Goal: Check status: Check status

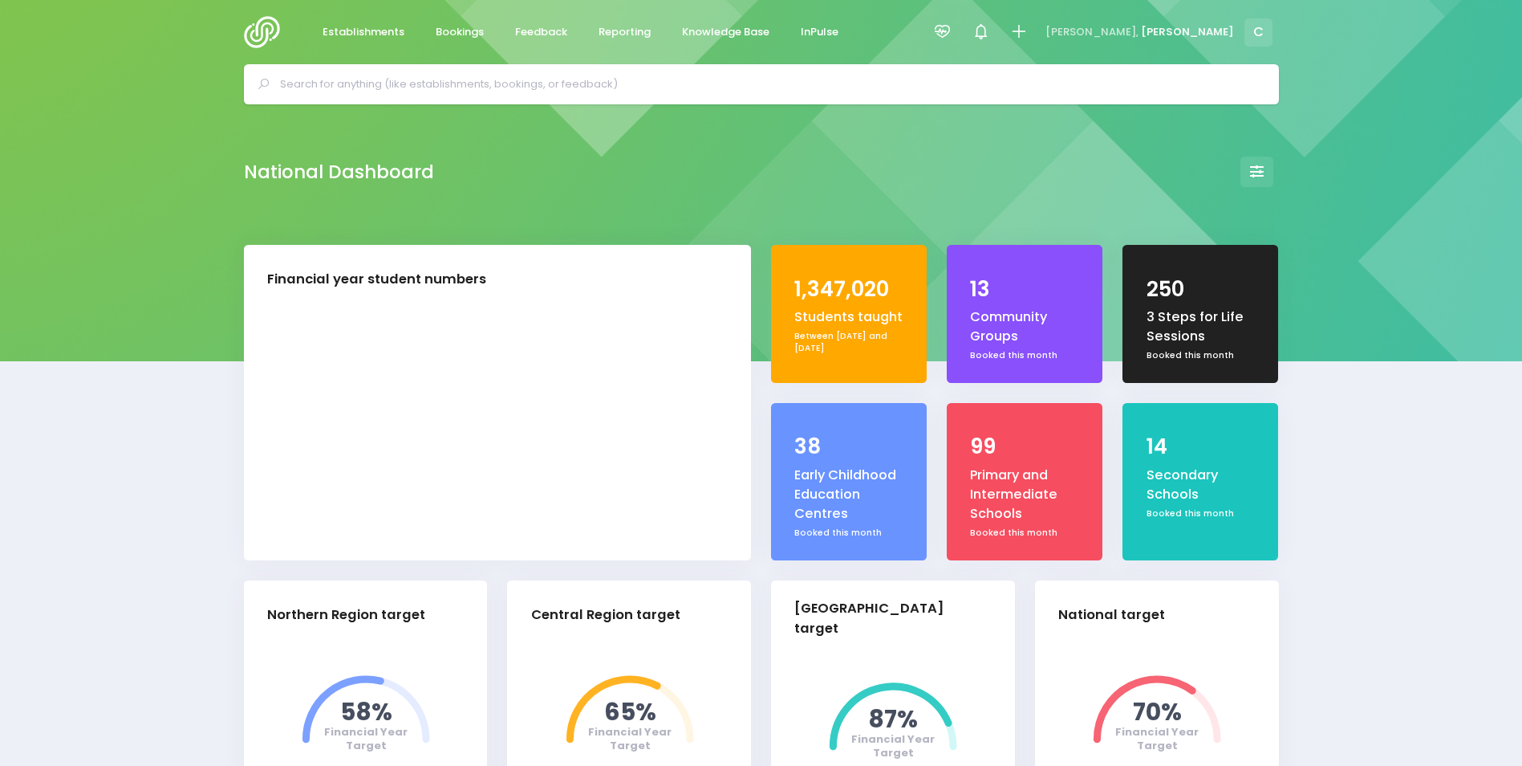
select select "5"
click at [453, 29] on span "Bookings" at bounding box center [460, 32] width 48 height 16
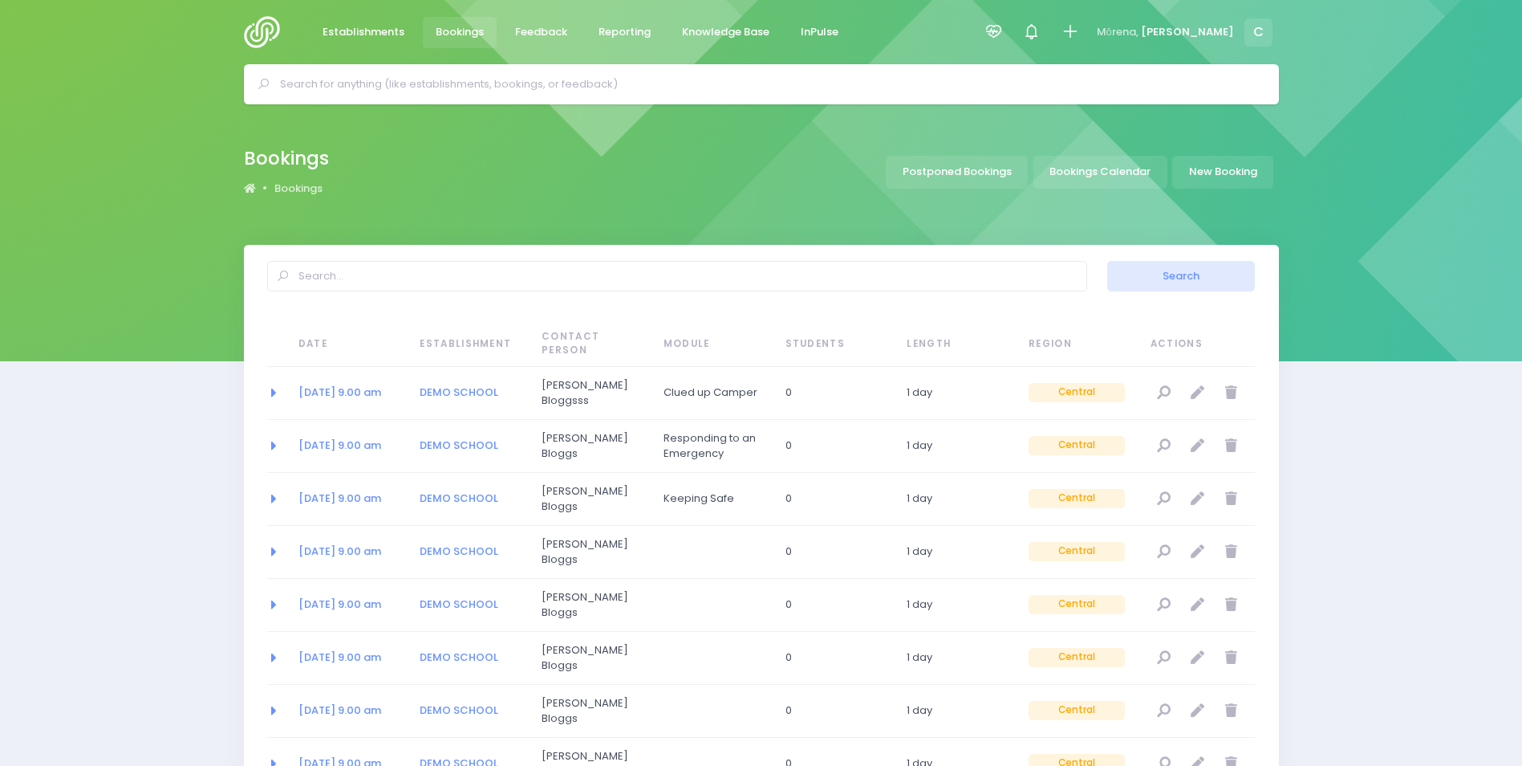
select select "20"
click at [1071, 169] on link "Bookings Calendar" at bounding box center [1101, 172] width 134 height 33
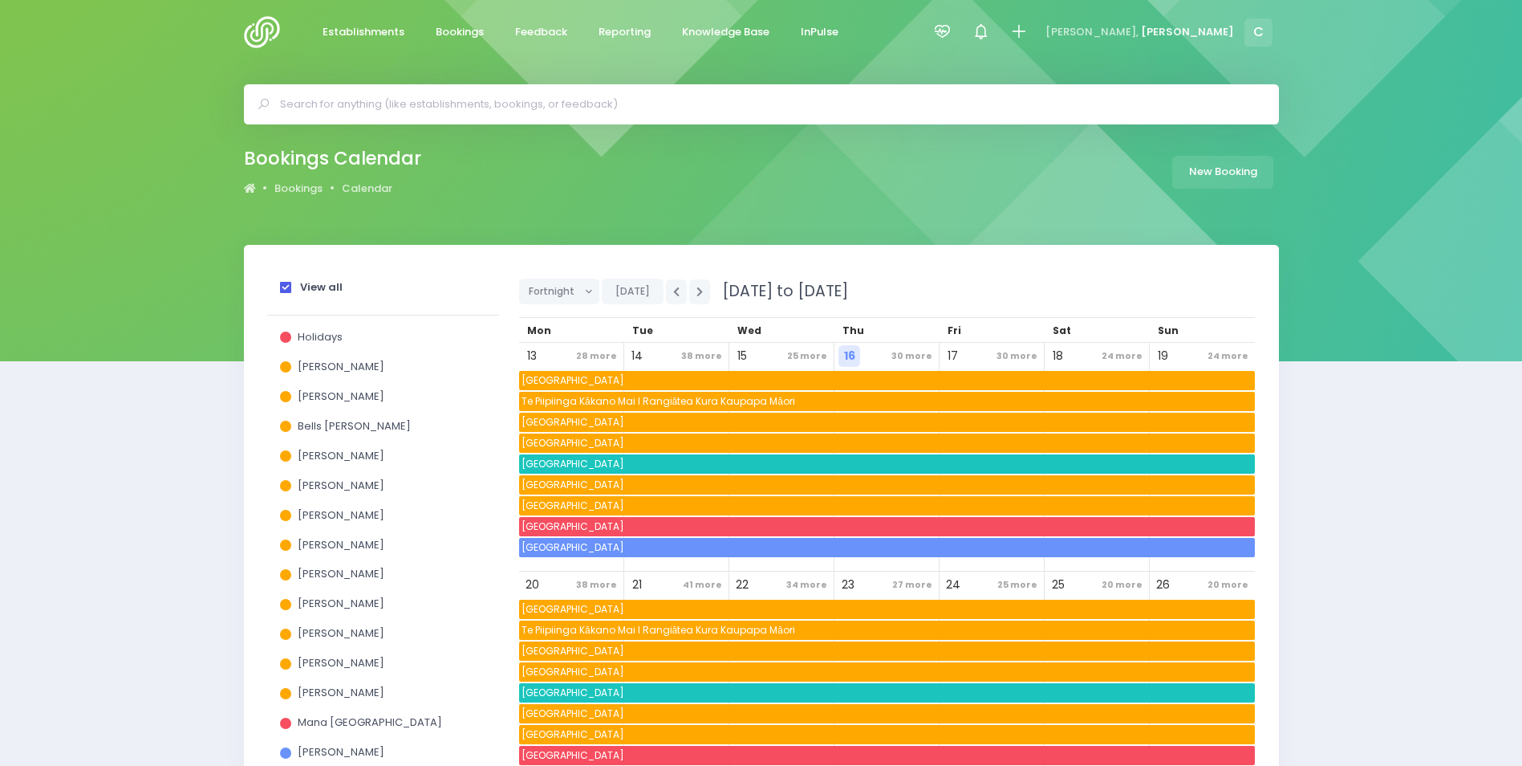
click at [278, 282] on div "View all" at bounding box center [383, 291] width 232 height 50
click at [283, 283] on span at bounding box center [285, 287] width 11 height 11
click at [0, 0] on input "View all" at bounding box center [0, 0] width 0 height 0
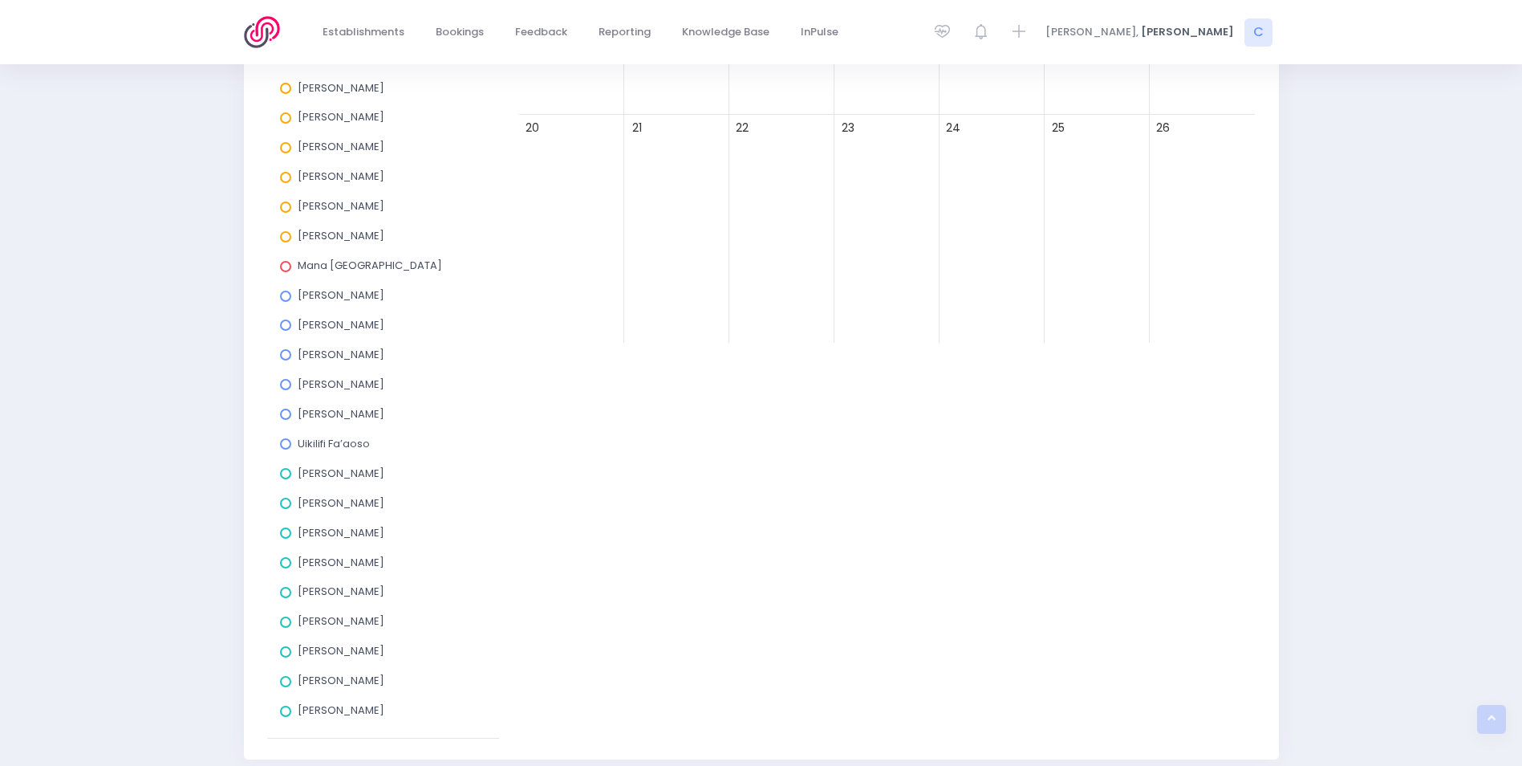
scroll to position [522, 0]
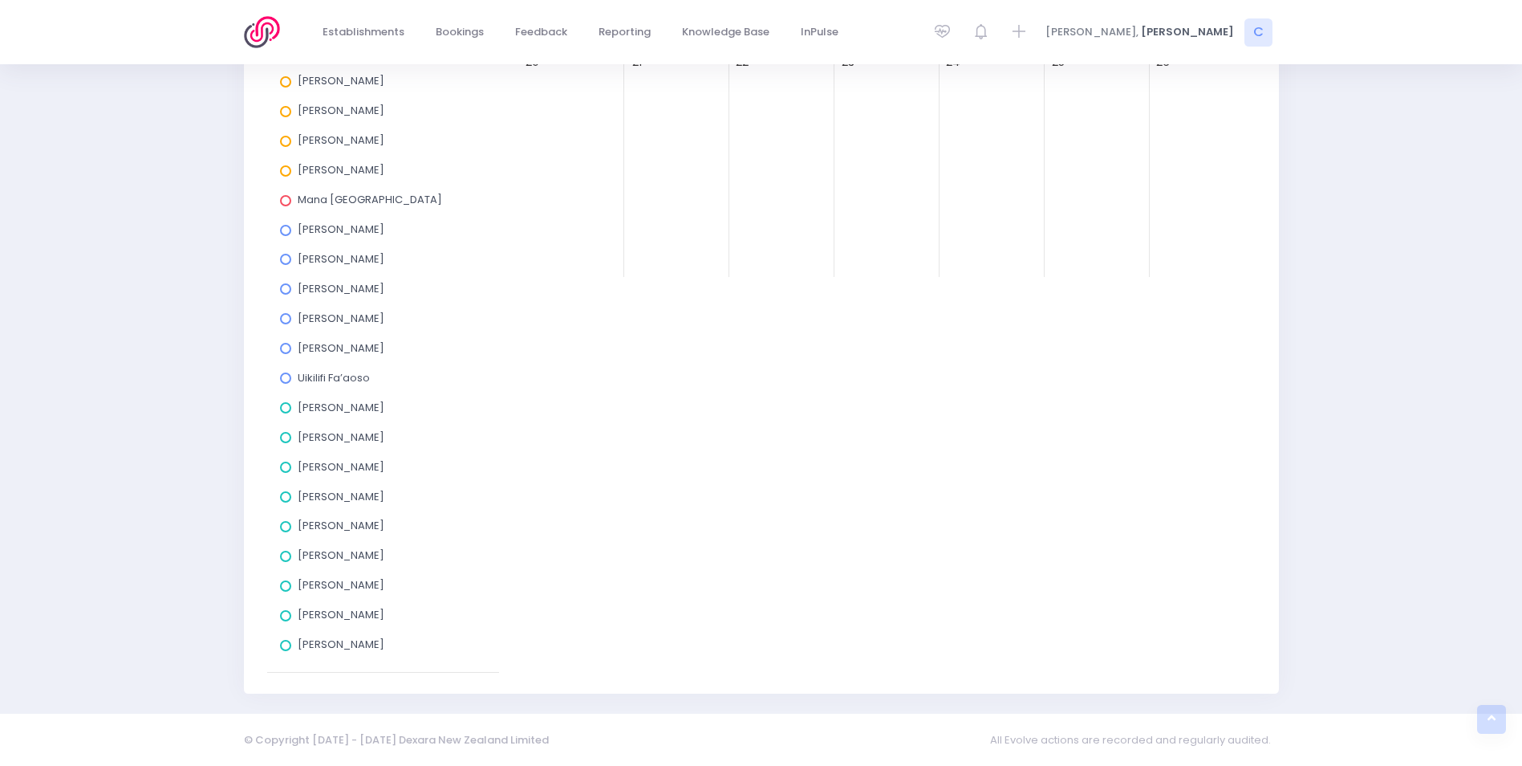
click at [284, 315] on span at bounding box center [285, 318] width 11 height 11
click at [0, 0] on input "Rebecca Rogers" at bounding box center [0, 0] width 0 height 0
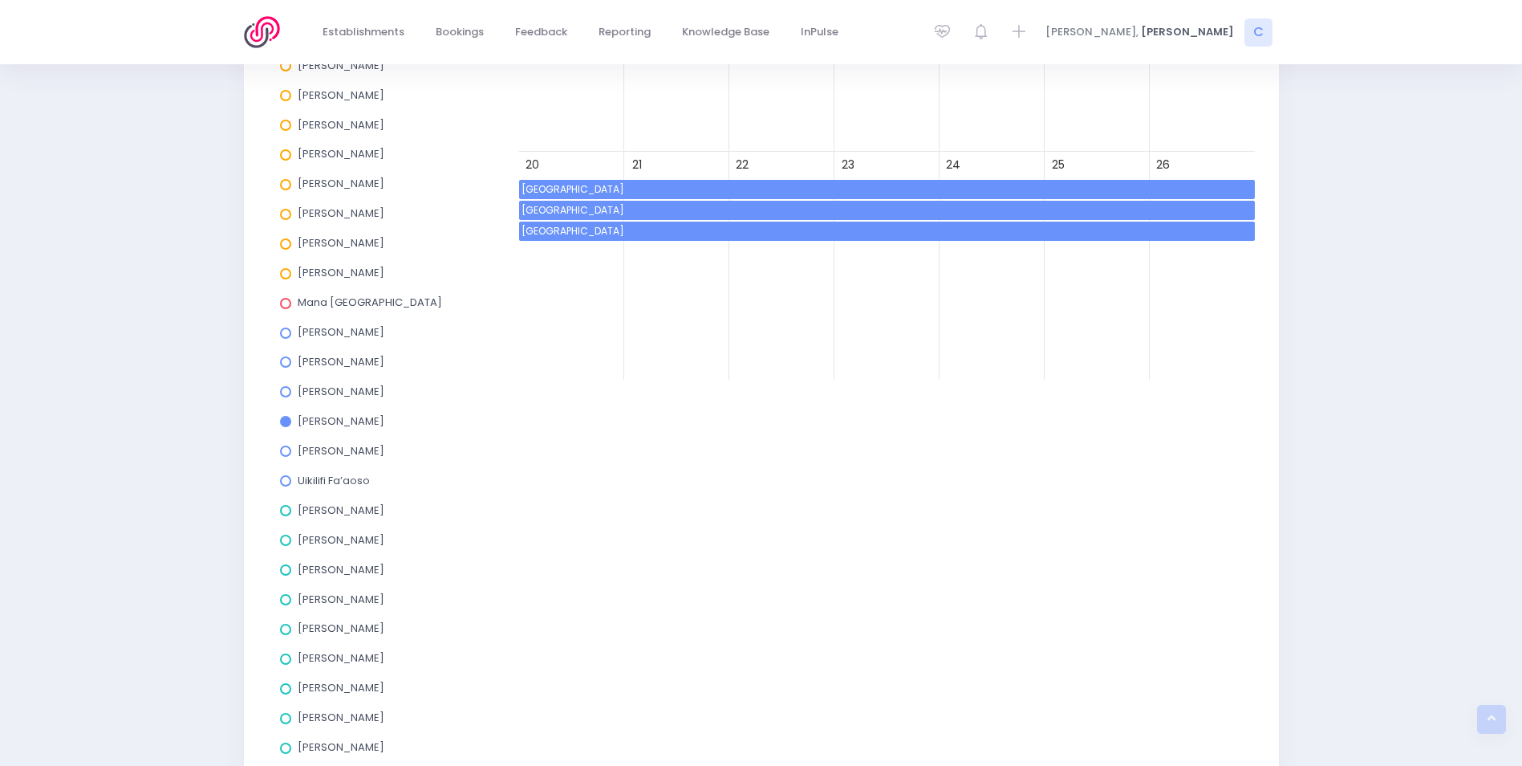
scroll to position [201, 0]
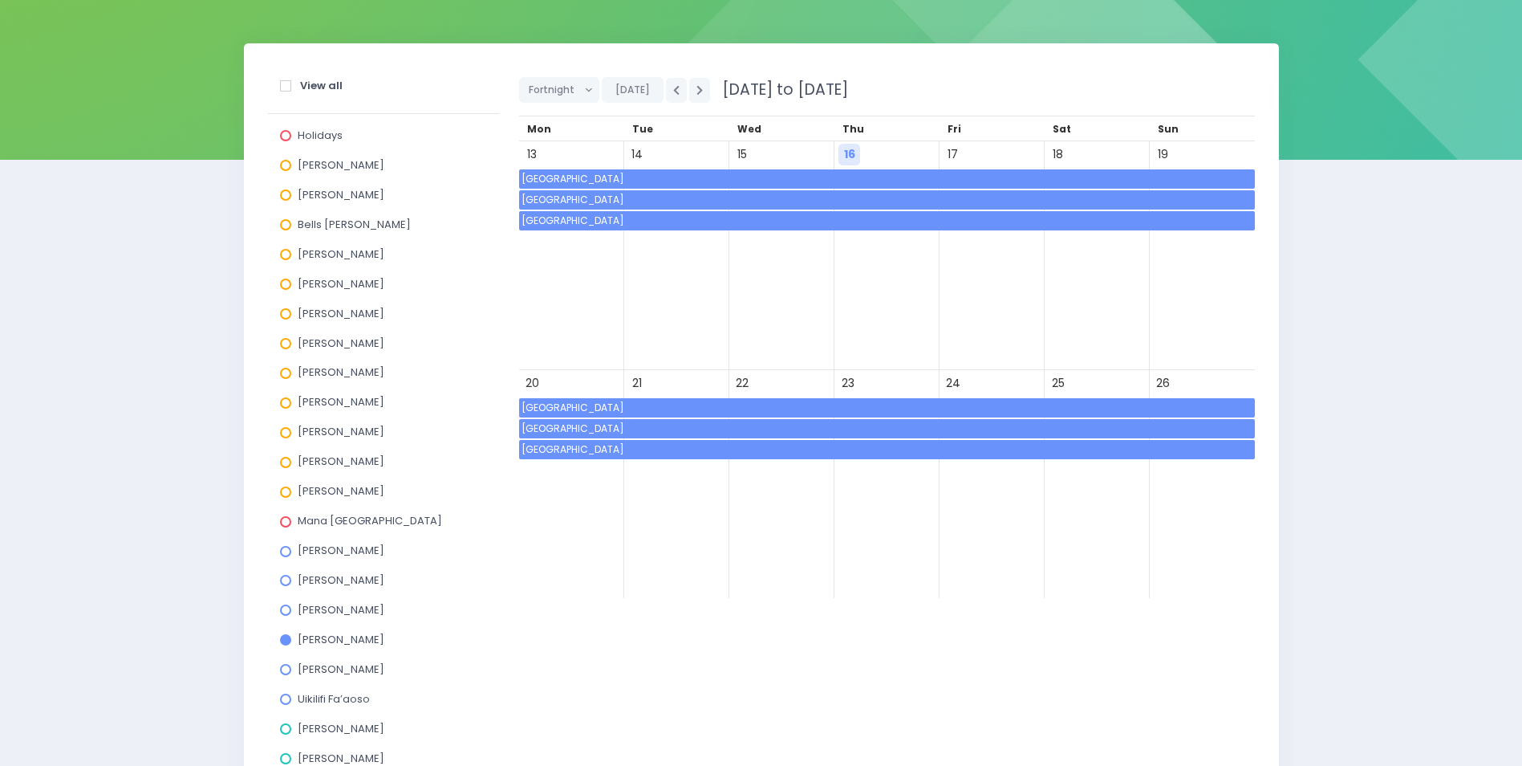
click at [670, 215] on span "Elm Park School" at bounding box center [887, 220] width 736 height 19
click at [793, 217] on span "Elm Park School" at bounding box center [887, 220] width 736 height 19
click at [803, 197] on span "Maraetai Beach School" at bounding box center [887, 199] width 736 height 19
click at [811, 220] on span "Elm Park School" at bounding box center [887, 220] width 736 height 19
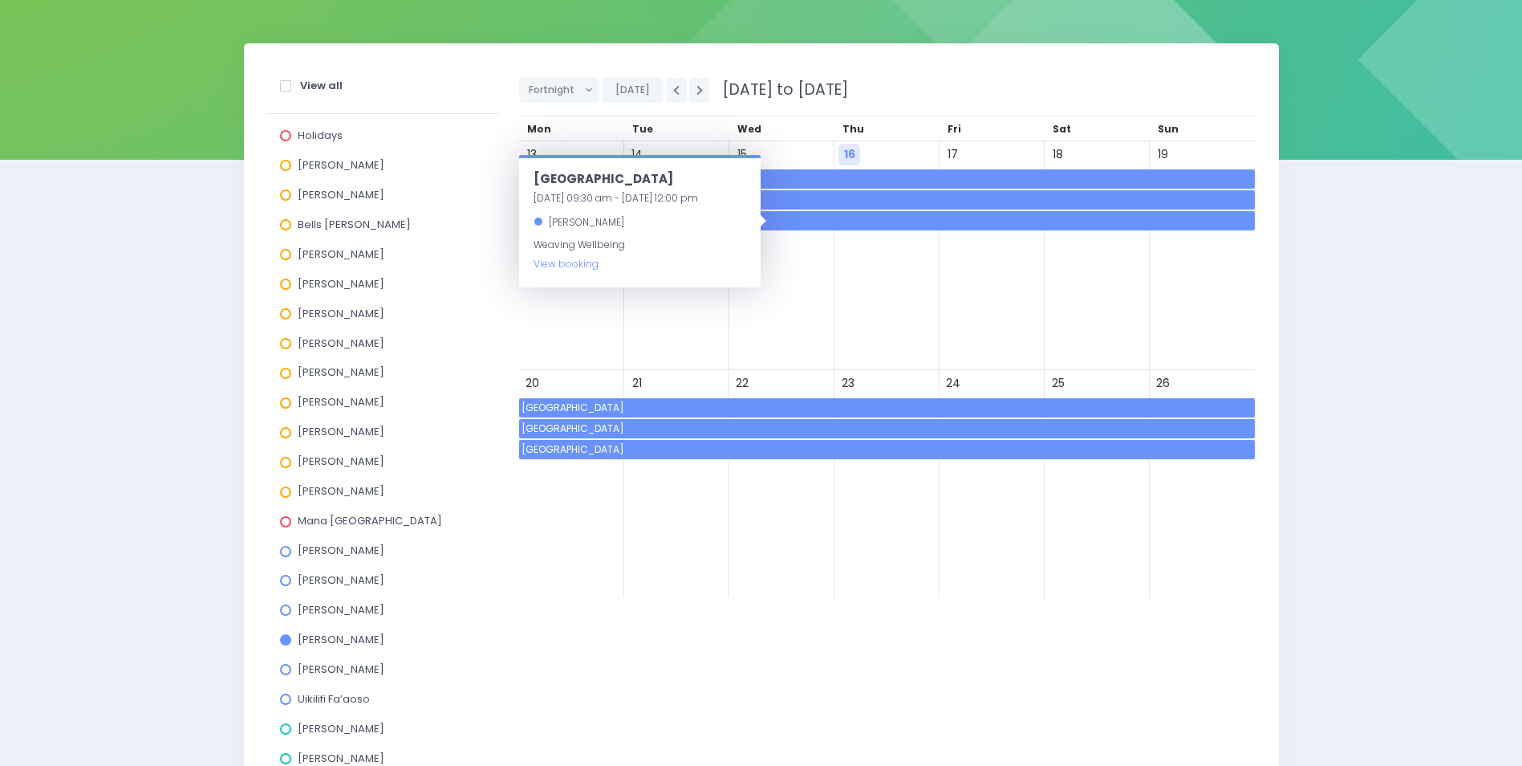
click at [282, 83] on span at bounding box center [285, 85] width 11 height 11
click at [0, 0] on input "View all" at bounding box center [0, 0] width 0 height 0
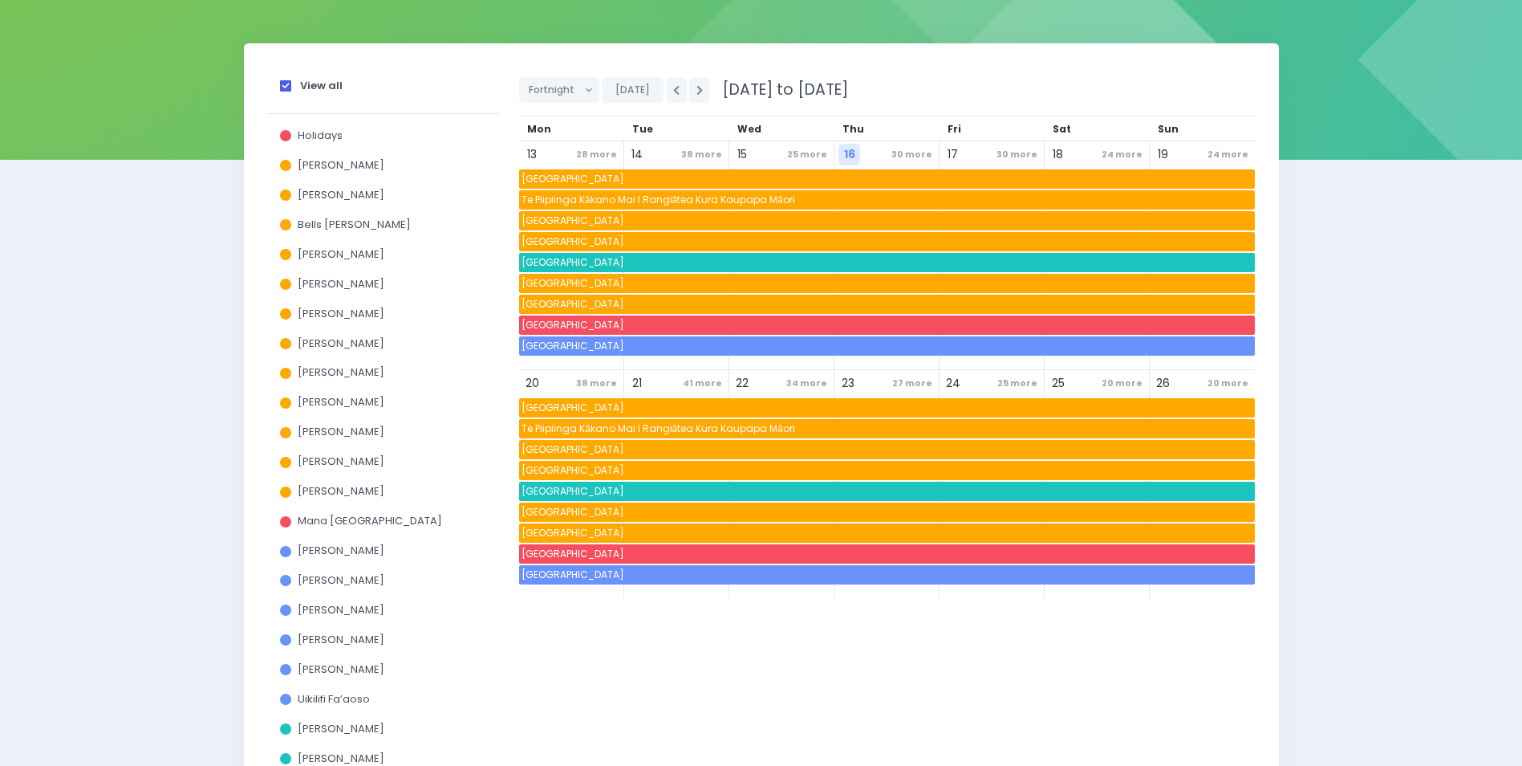
click at [282, 83] on span at bounding box center [285, 85] width 11 height 11
click at [0, 0] on input "View all" at bounding box center [0, 0] width 0 height 0
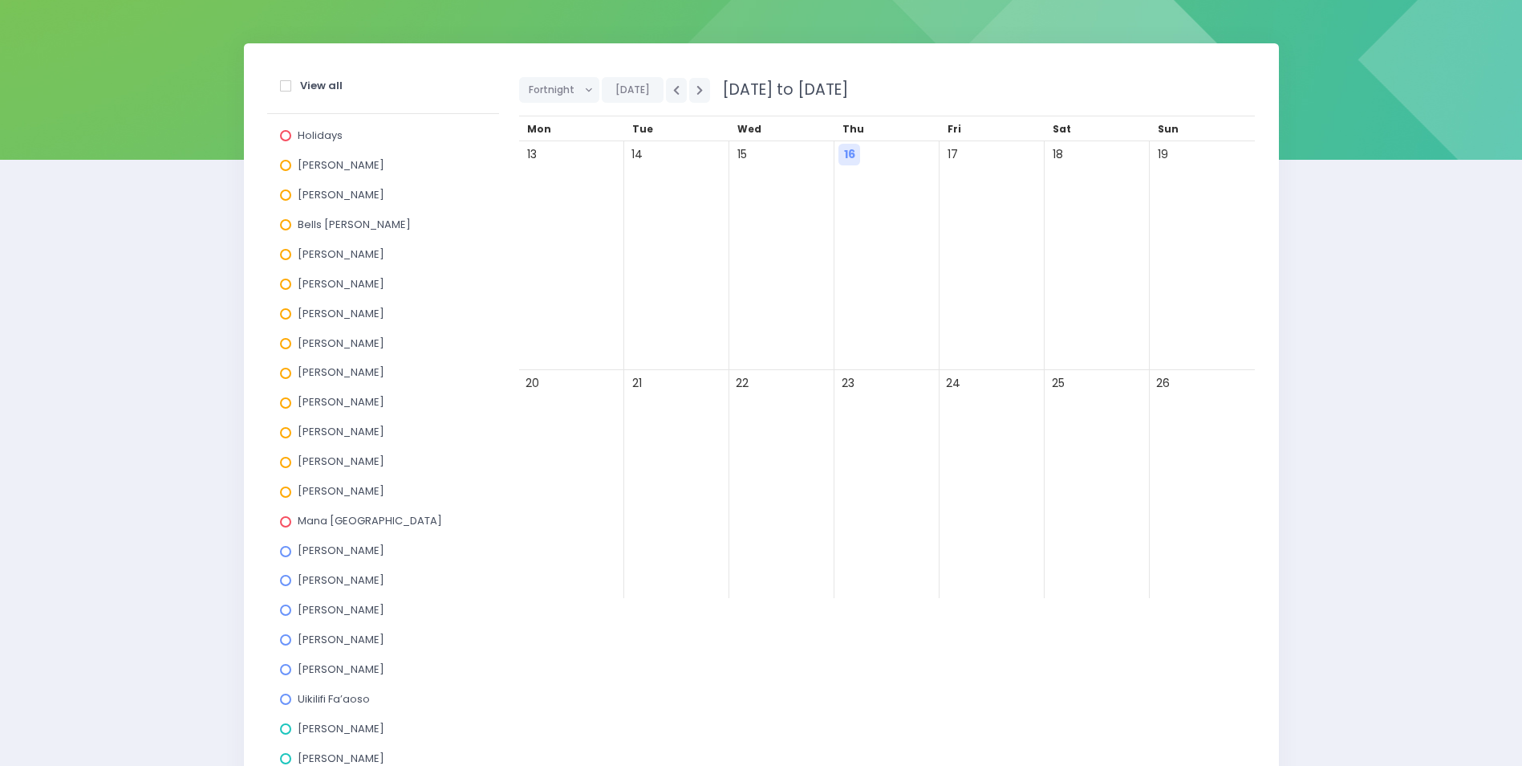
click at [283, 580] on span at bounding box center [285, 580] width 11 height 11
click at [0, 0] on input "Jess Bates" at bounding box center [0, 0] width 0 height 0
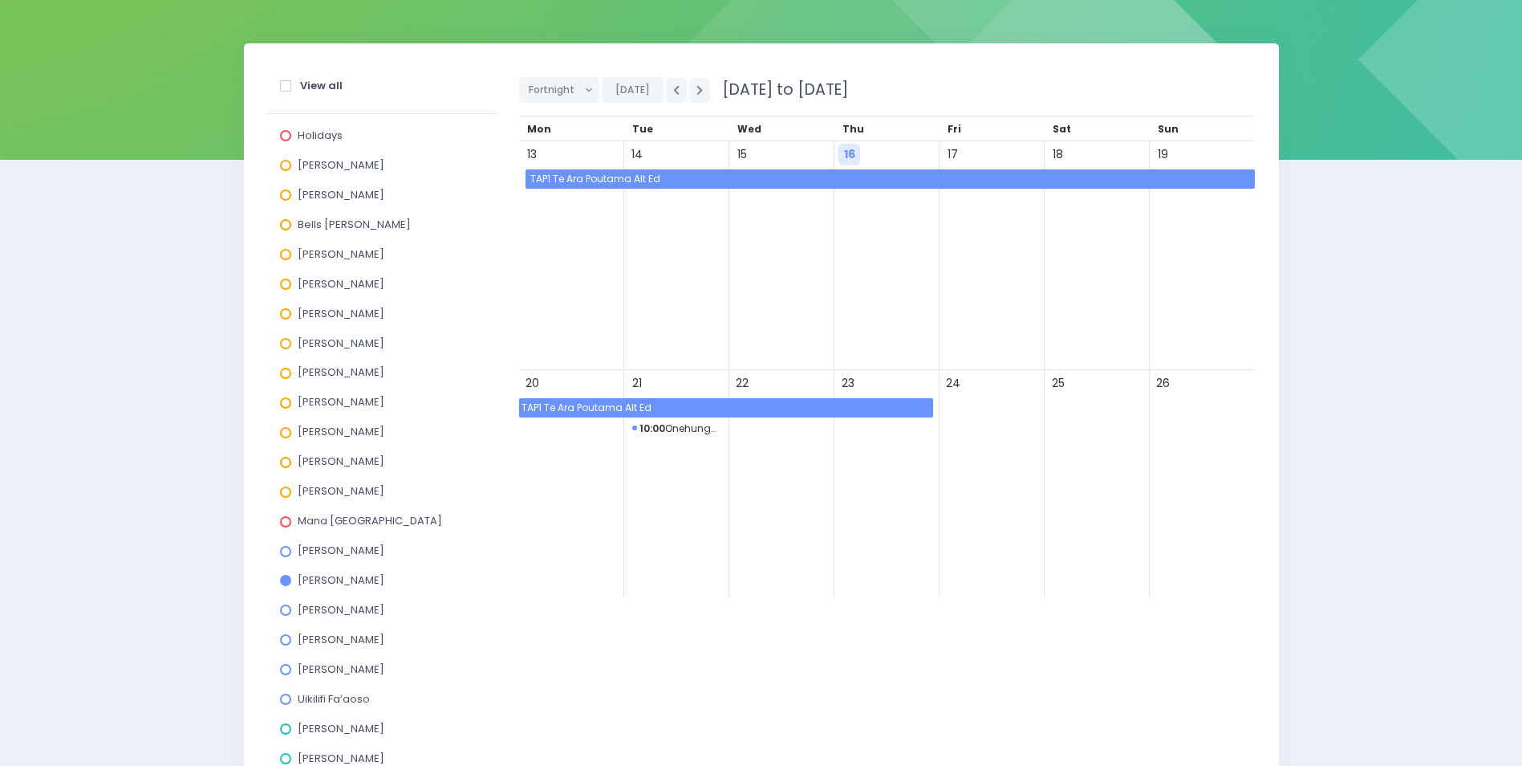
click at [693, 181] on span "TAP1 Te Ara Poutama Alt Ed" at bounding box center [891, 178] width 727 height 19
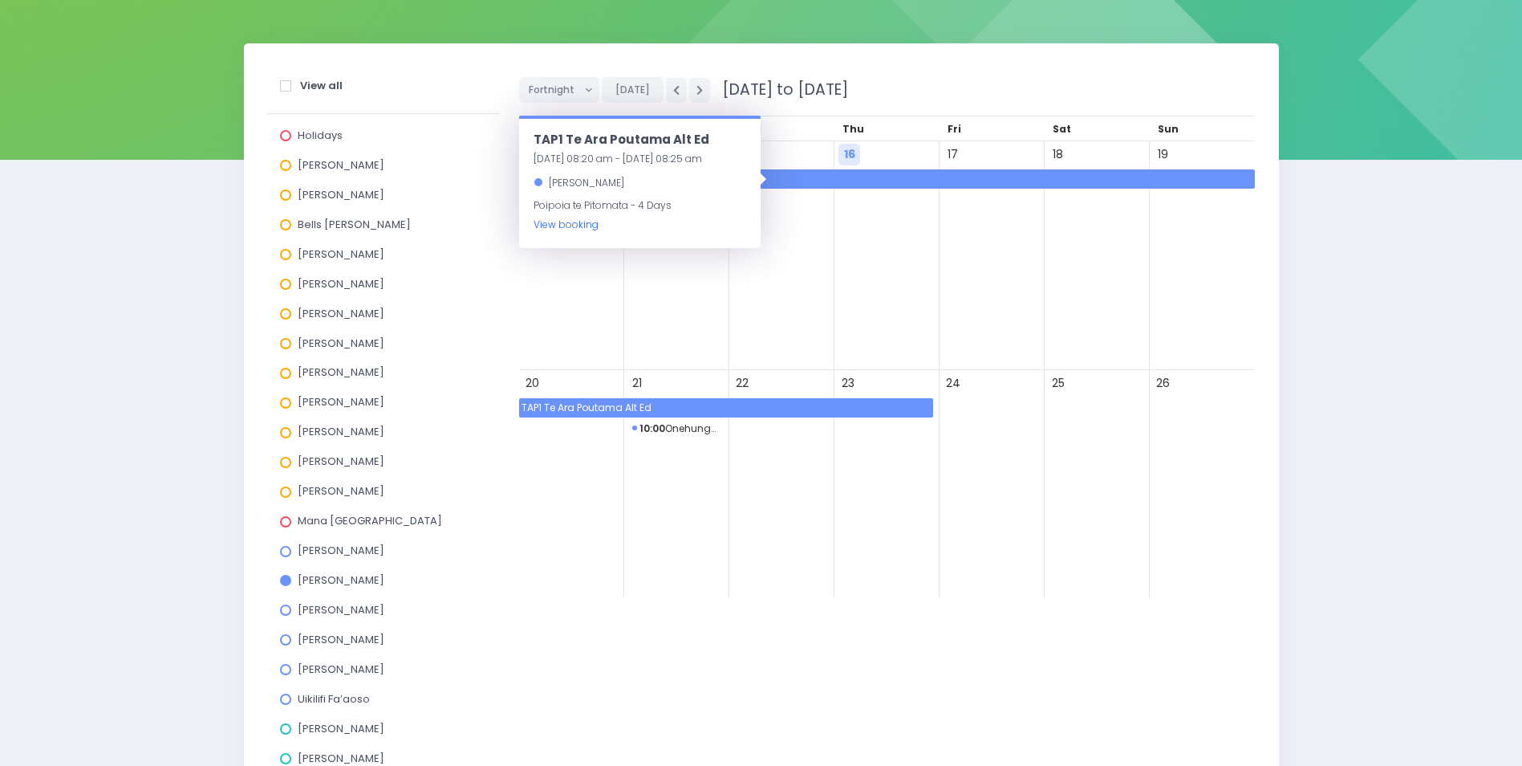
click at [560, 225] on link "View booking" at bounding box center [566, 224] width 65 height 14
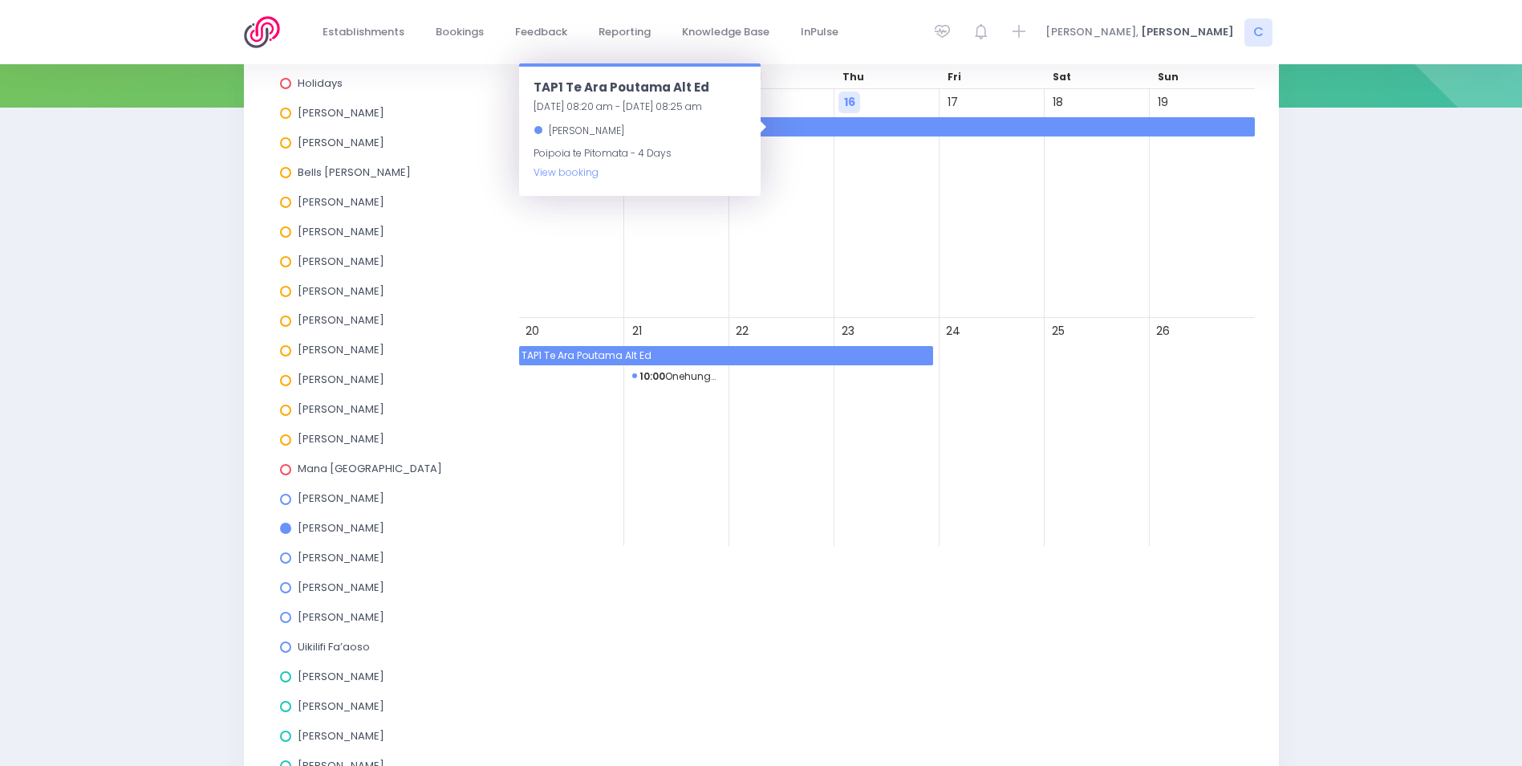
scroll to position [282, 0]
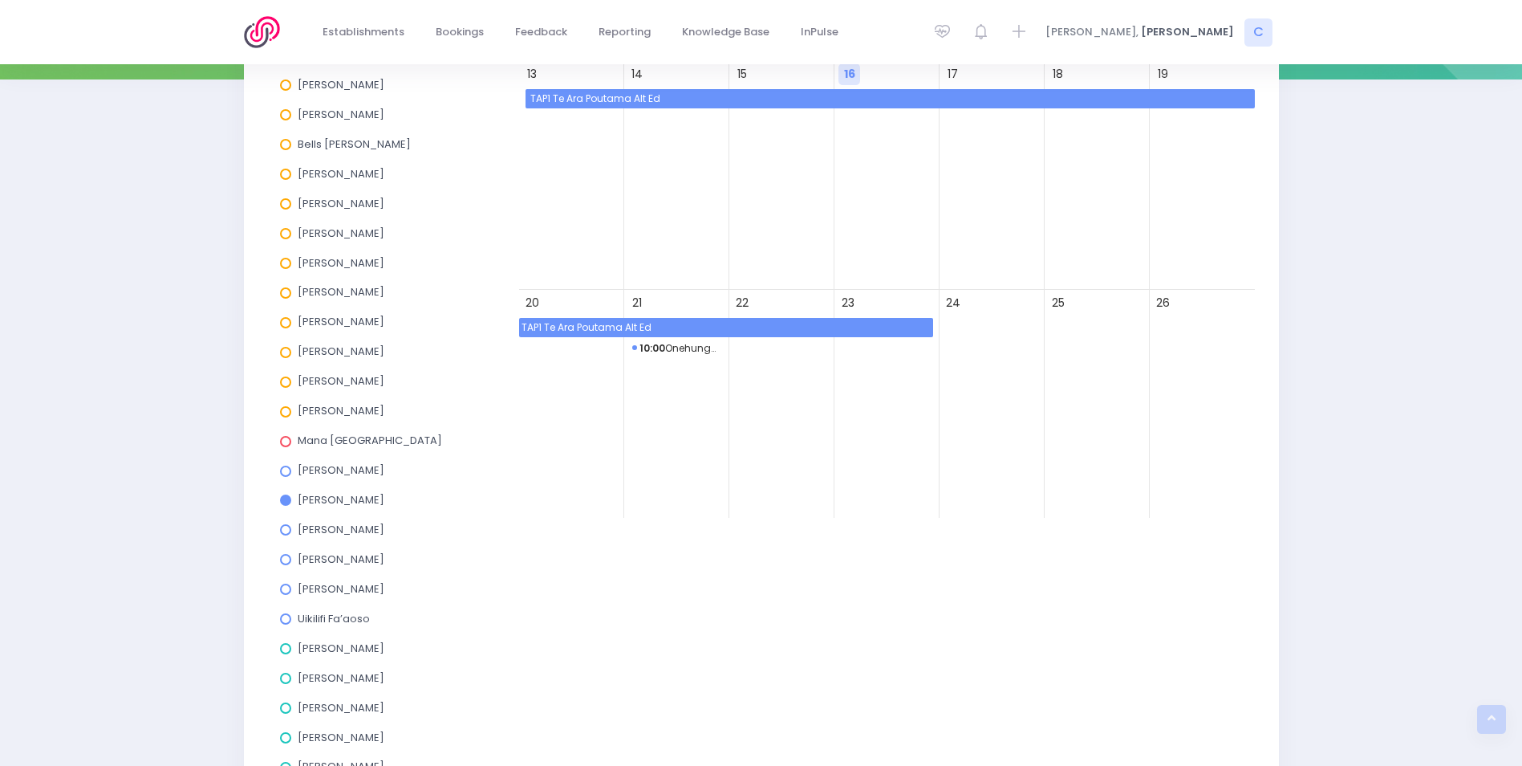
click at [652, 323] on span "TAP1 Te Ara Poutama Alt Ed" at bounding box center [726, 327] width 414 height 19
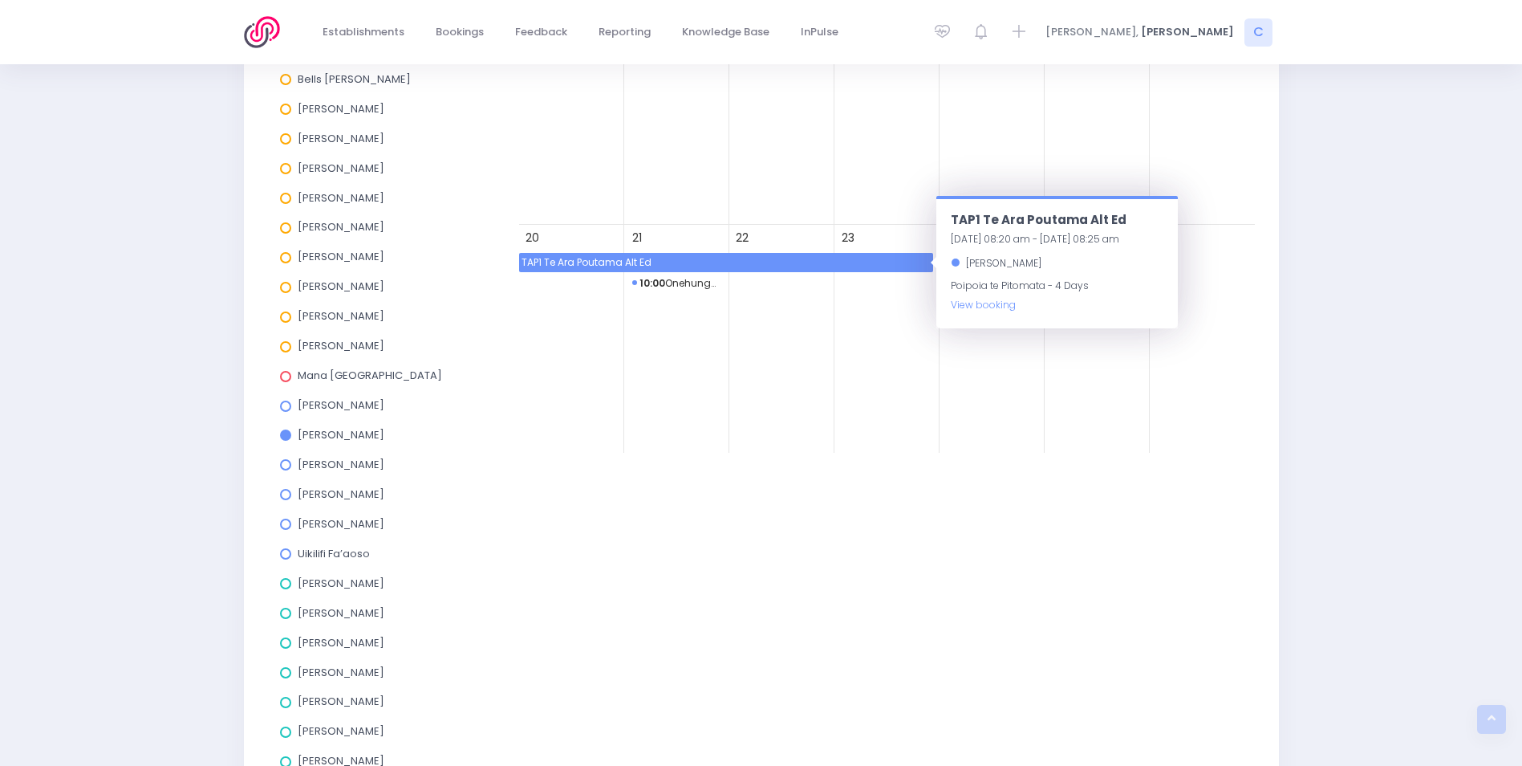
scroll to position [522, 0]
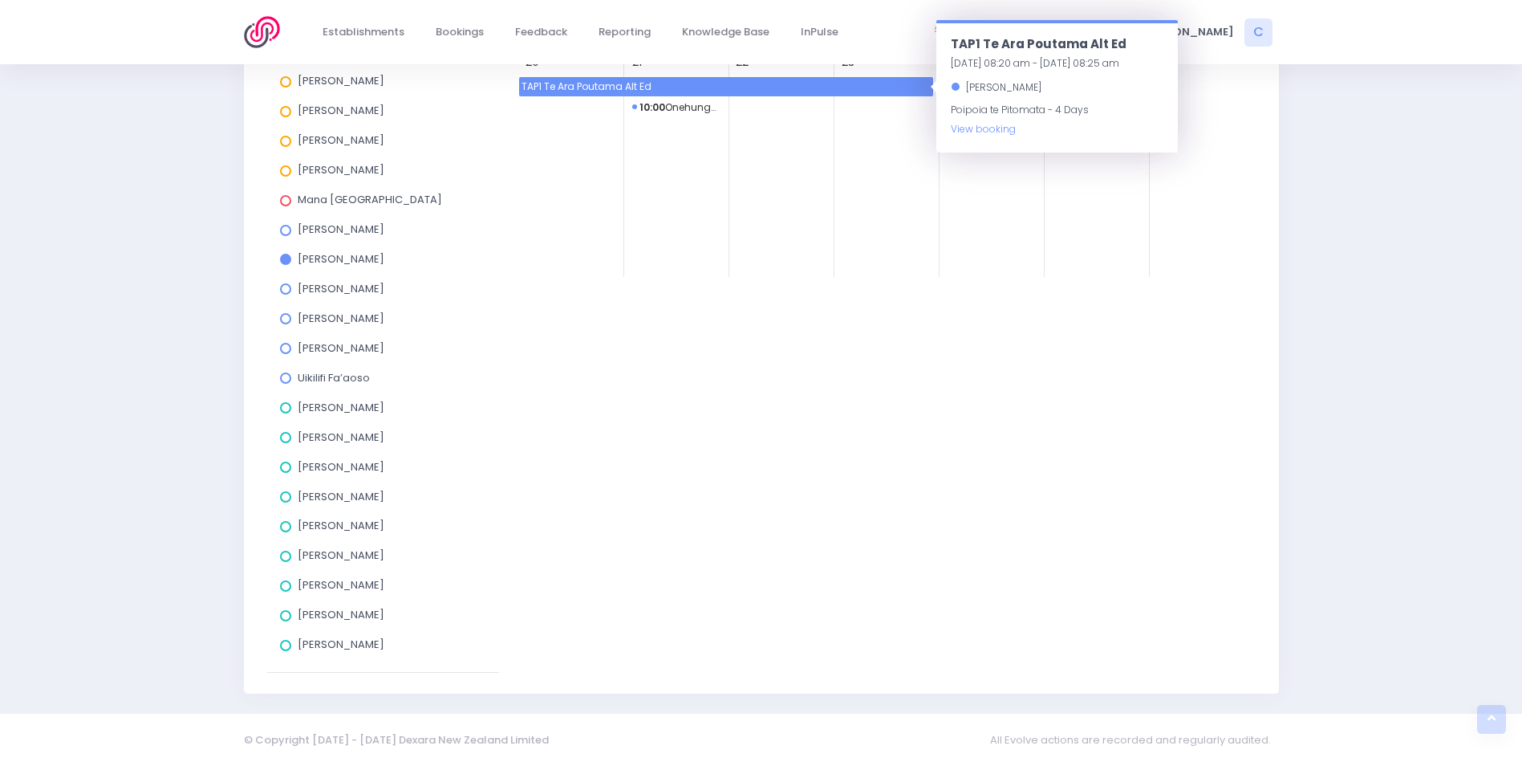
click at [286, 316] on span at bounding box center [285, 318] width 11 height 11
click at [0, 0] on input "[PERSON_NAME]" at bounding box center [0, 0] width 0 height 0
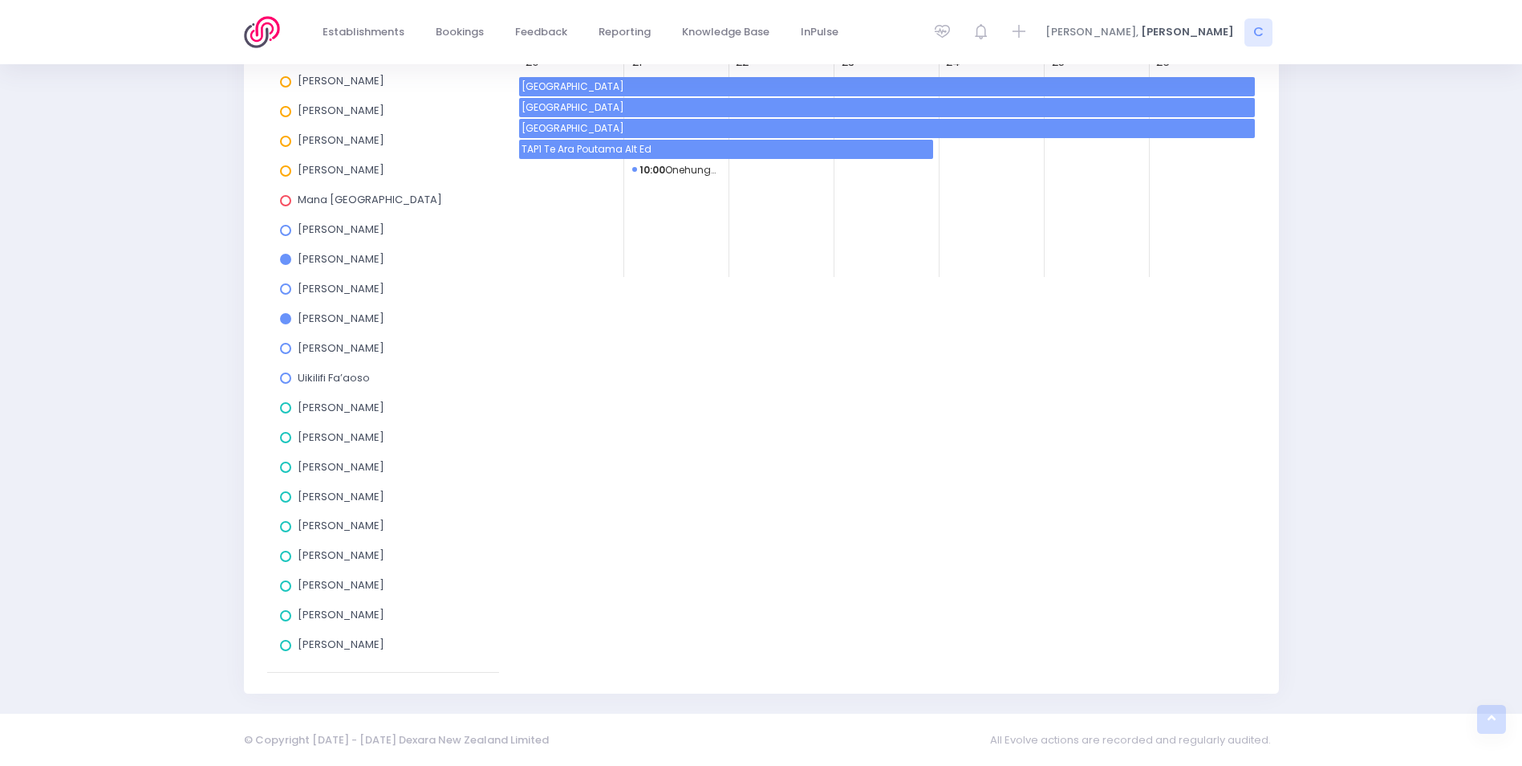
click at [284, 256] on span at bounding box center [285, 259] width 11 height 11
click at [0, 0] on input "Jess Bates" at bounding box center [0, 0] width 0 height 0
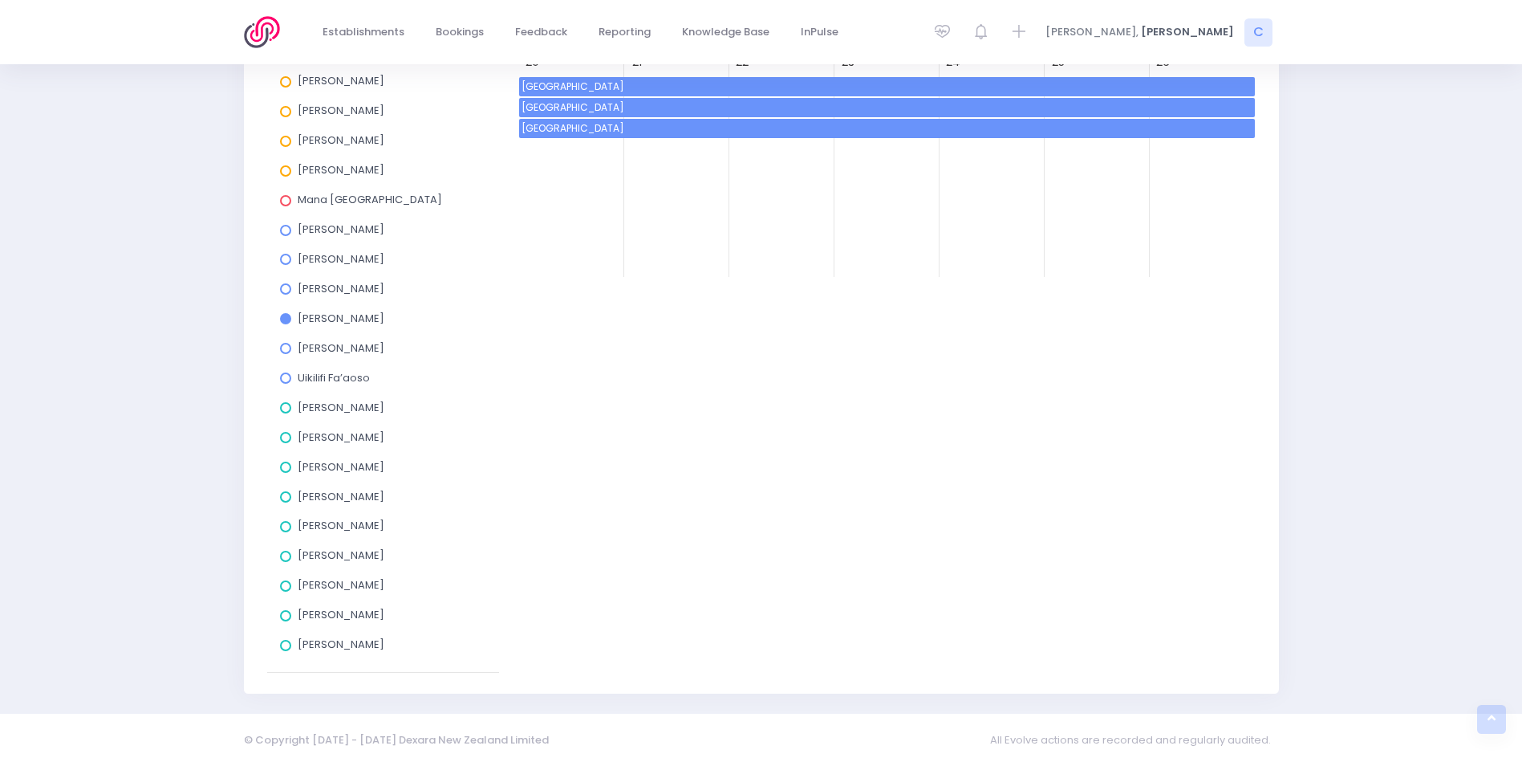
click at [669, 104] on span "Maraetai Beach School" at bounding box center [887, 107] width 736 height 19
click at [794, 127] on span "Elm Park School" at bounding box center [887, 128] width 736 height 19
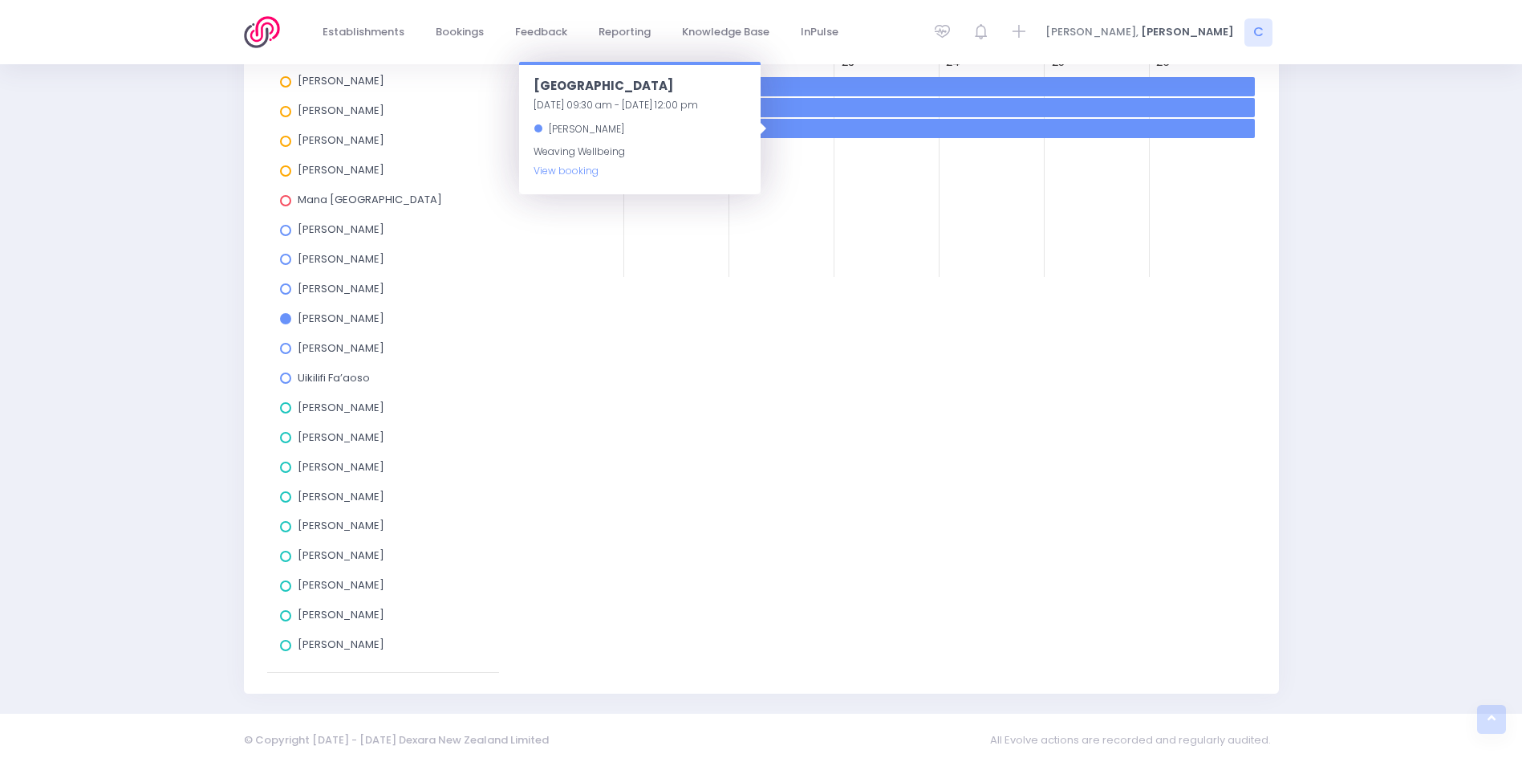
click at [924, 352] on div "Fortnight Day Week Fortnight Month Today 13 October 2025 to 26 October 2025 Mon…" at bounding box center [887, 207] width 756 height 929
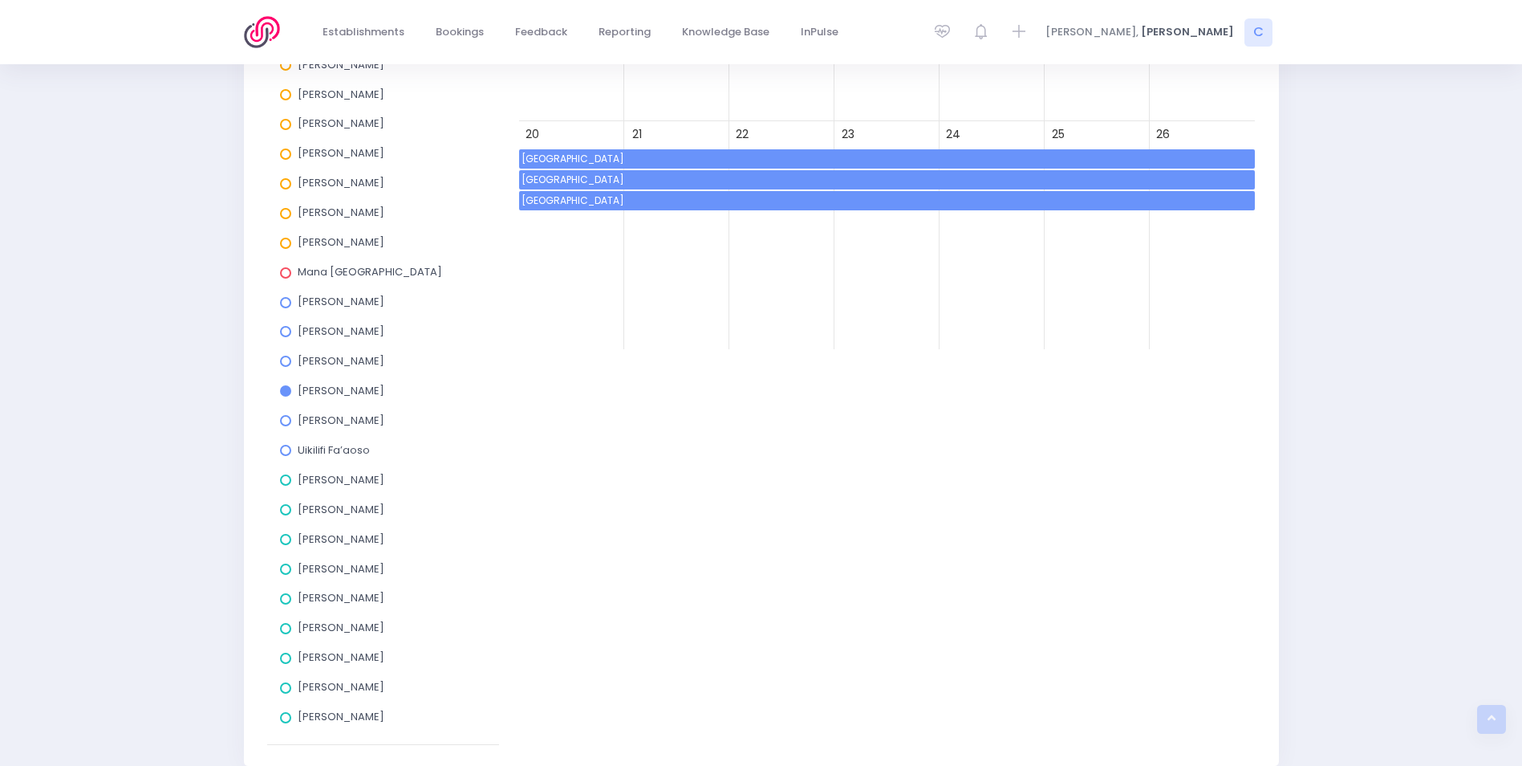
scroll to position [362, 0]
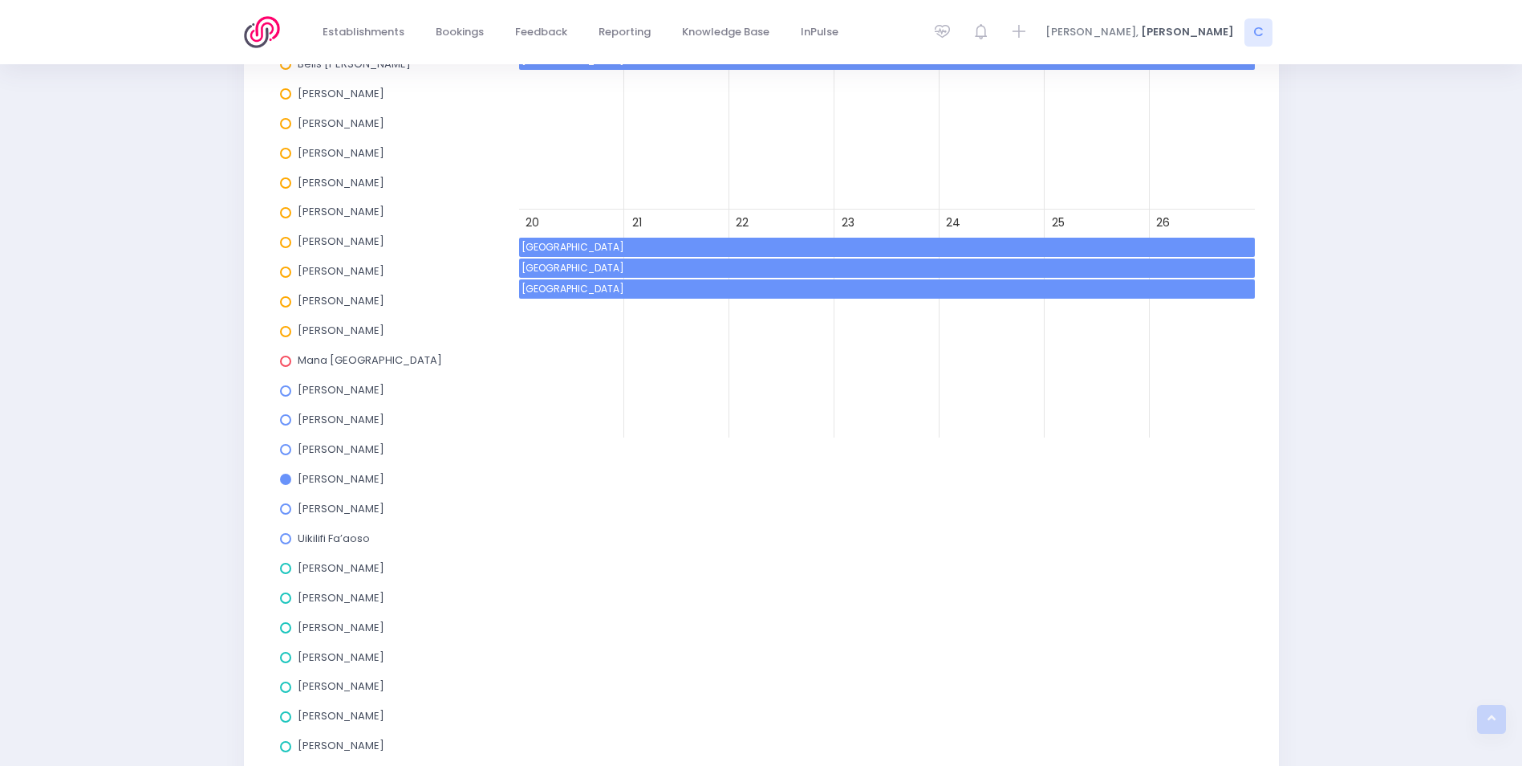
click at [874, 270] on span "Maraetai Beach School" at bounding box center [887, 267] width 736 height 19
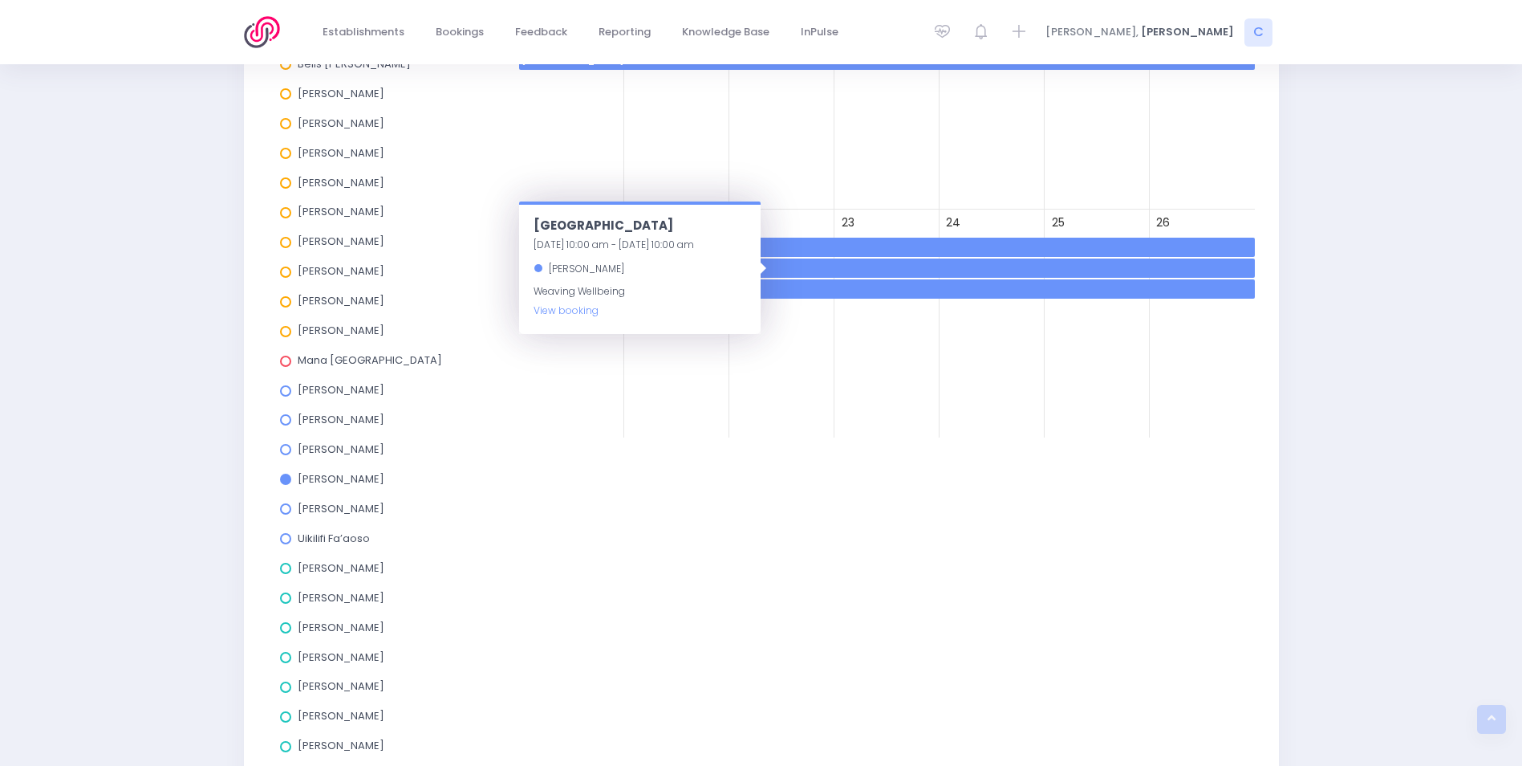
click at [865, 291] on span "Elm Park School" at bounding box center [887, 288] width 736 height 19
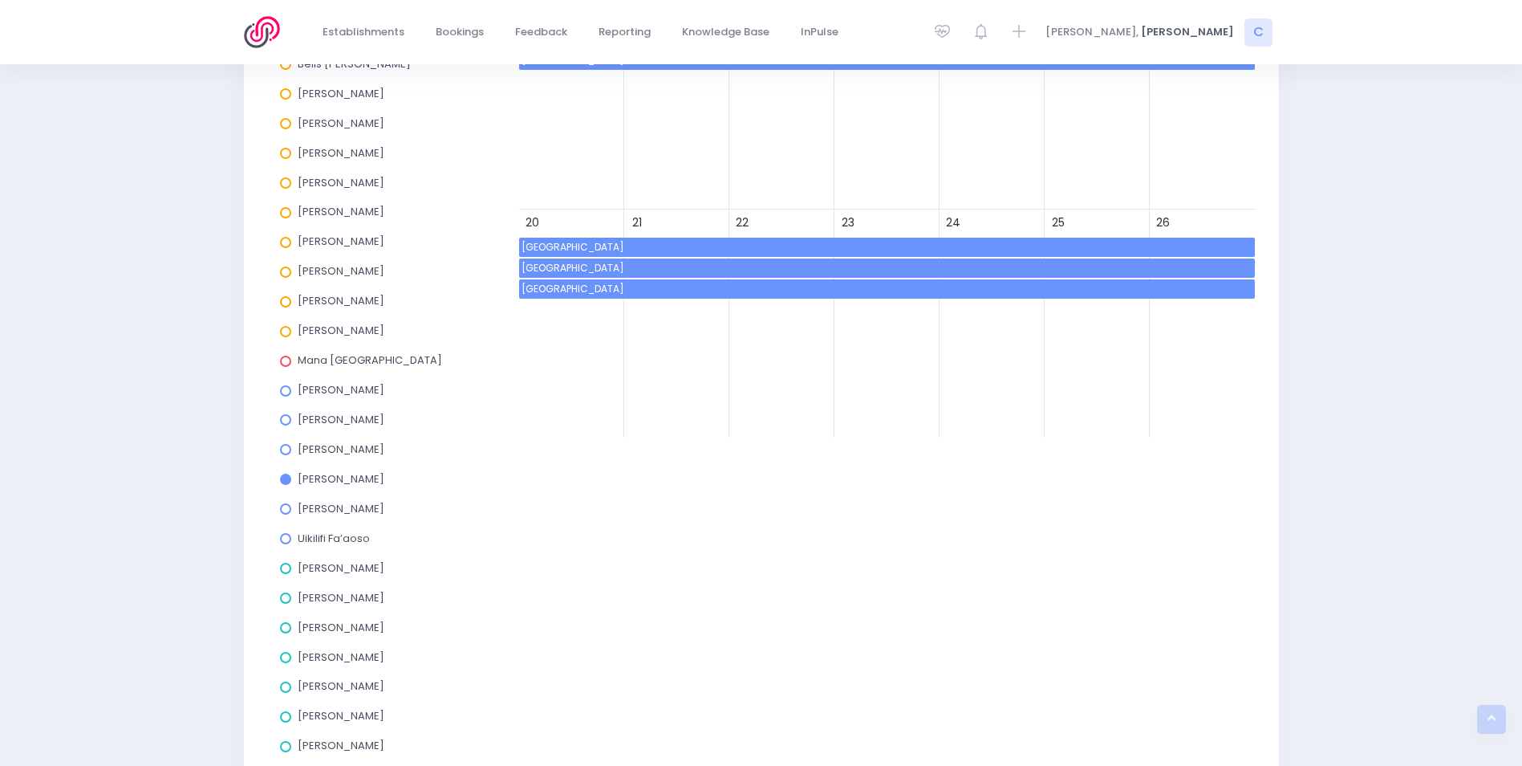
click at [865, 291] on span "Elm Park School" at bounding box center [887, 288] width 736 height 19
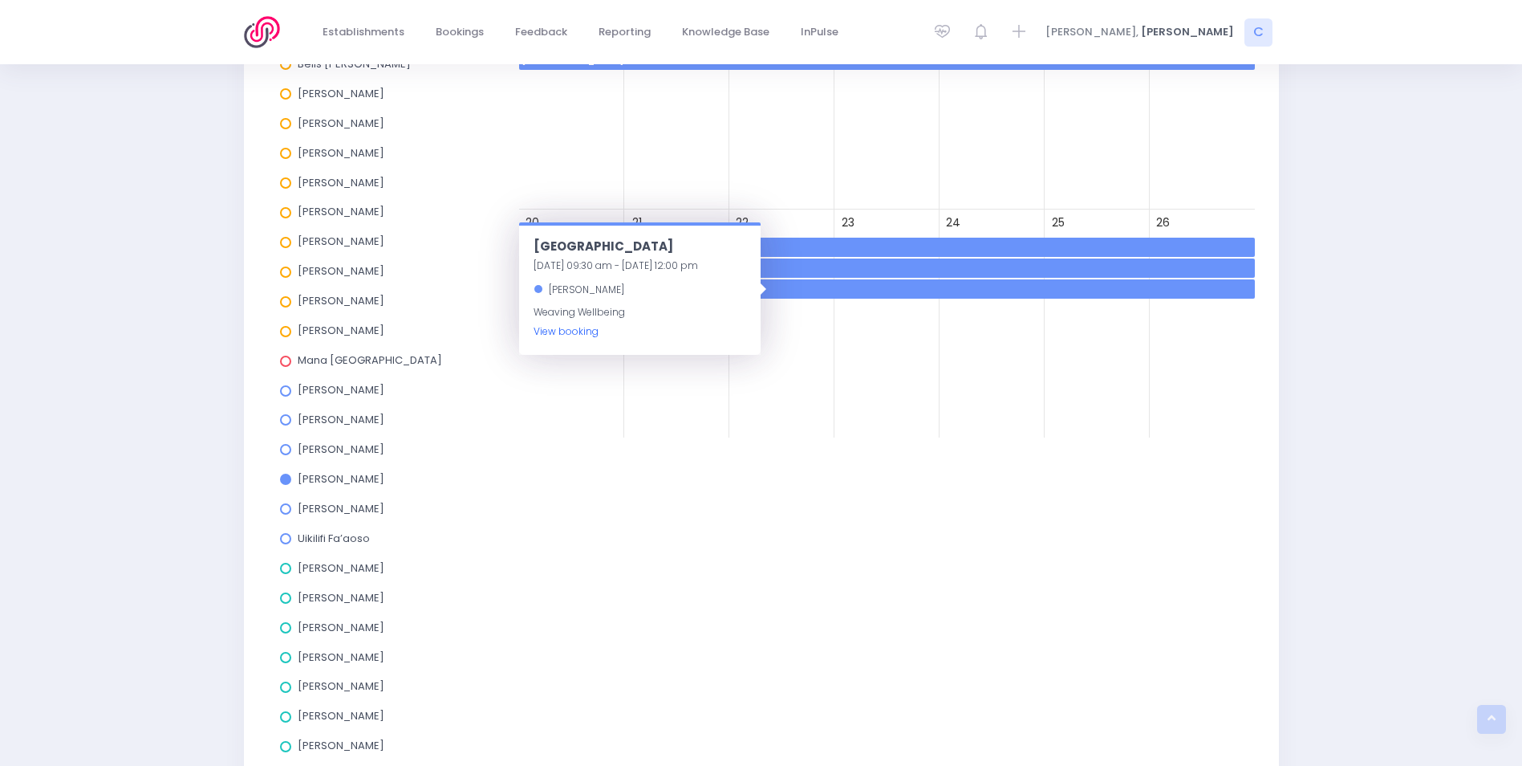
click at [566, 334] on link "View booking" at bounding box center [566, 331] width 65 height 14
click at [825, 246] on span "[GEOGRAPHIC_DATA]" at bounding box center [887, 247] width 736 height 19
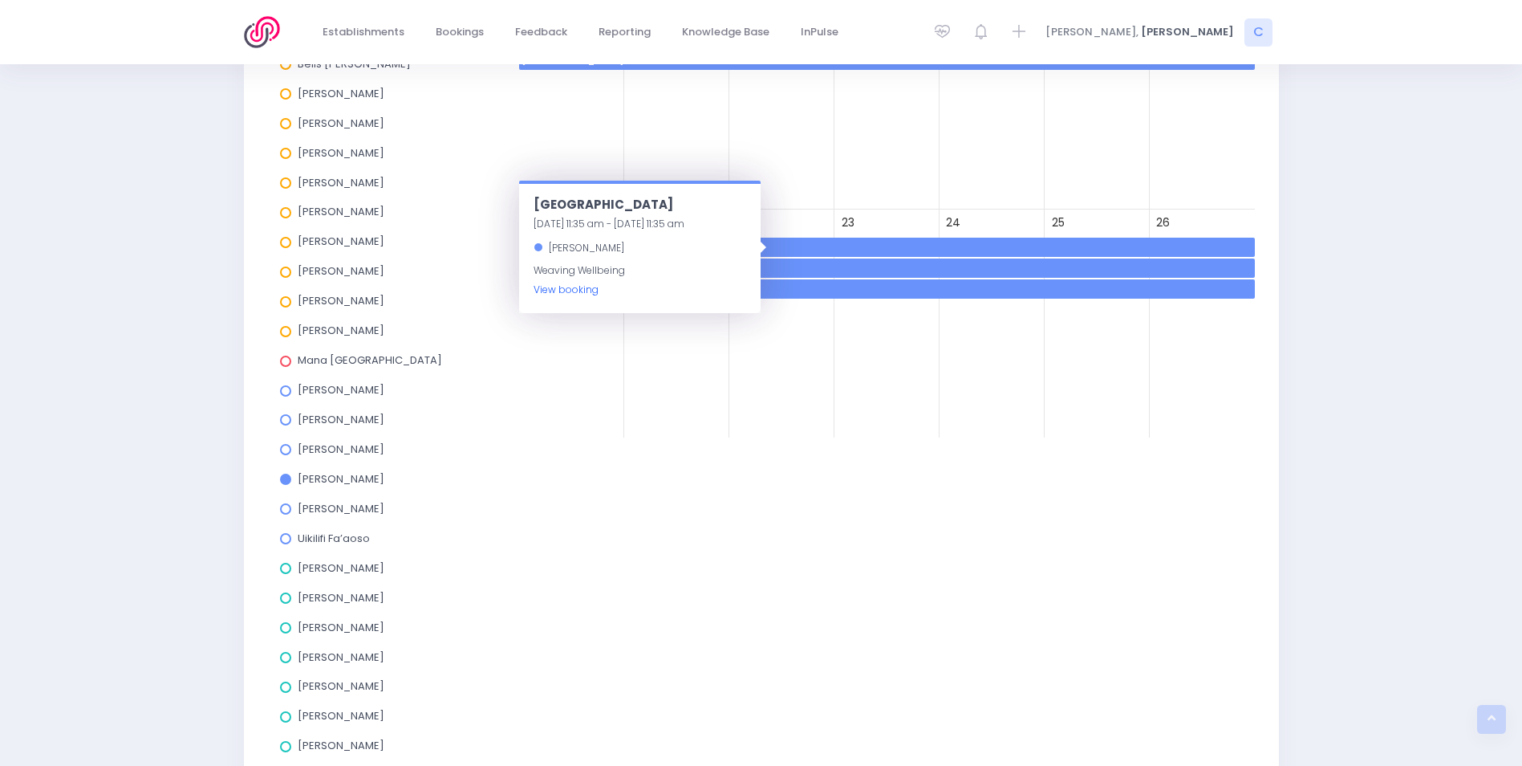
click at [544, 293] on link "View booking" at bounding box center [566, 289] width 65 height 14
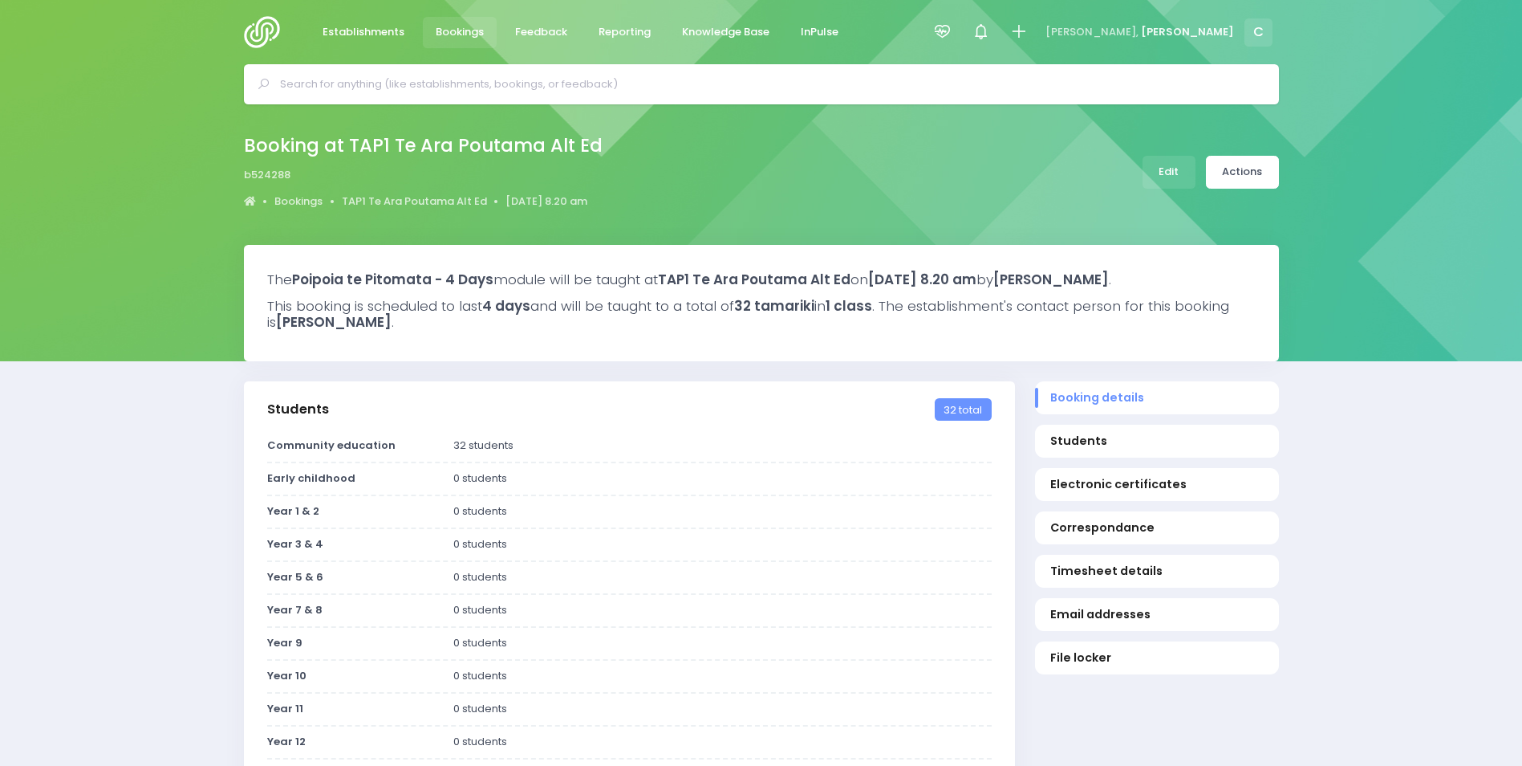
select select "5"
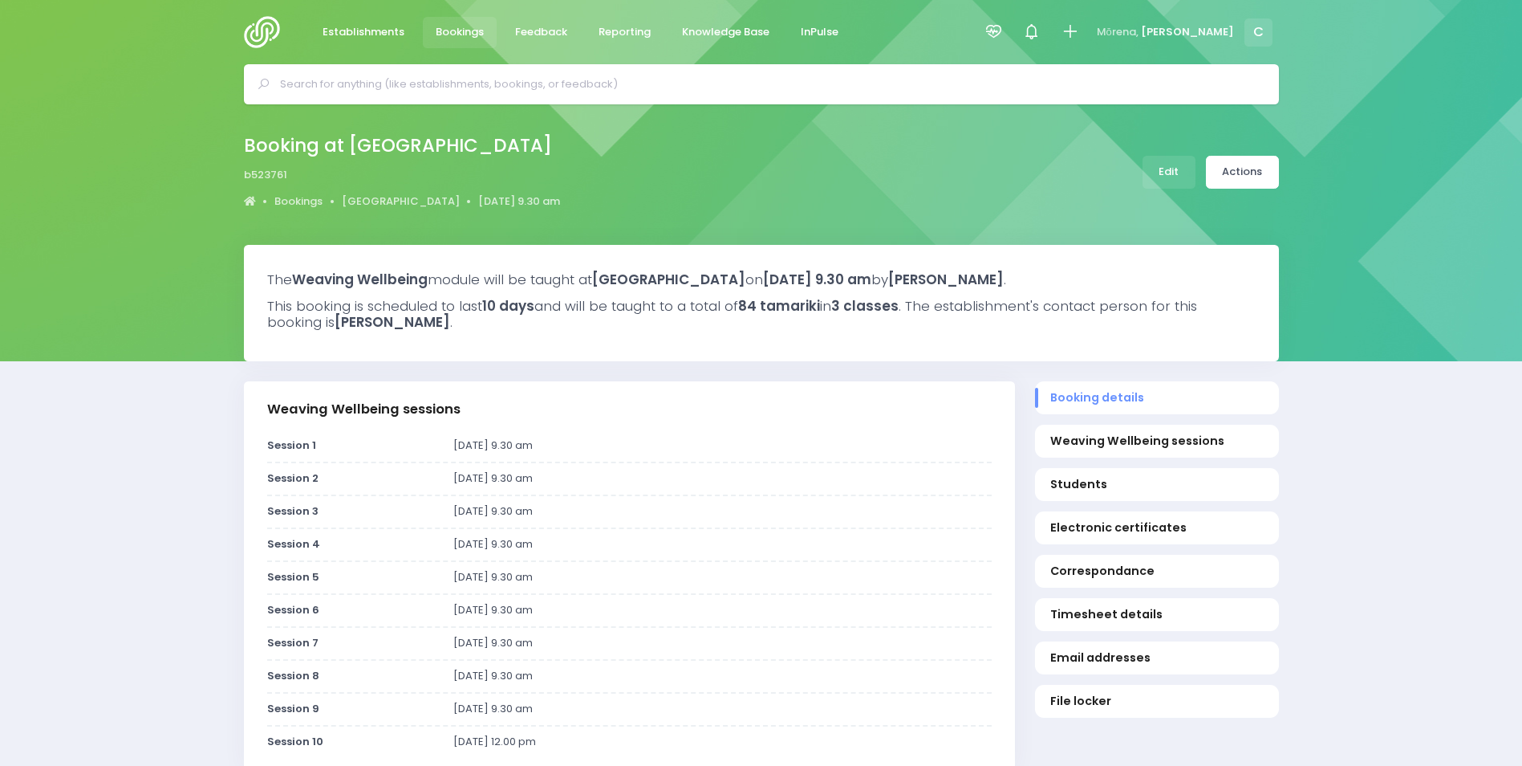
select select "5"
